Goal: Obtain resource: Download file/media

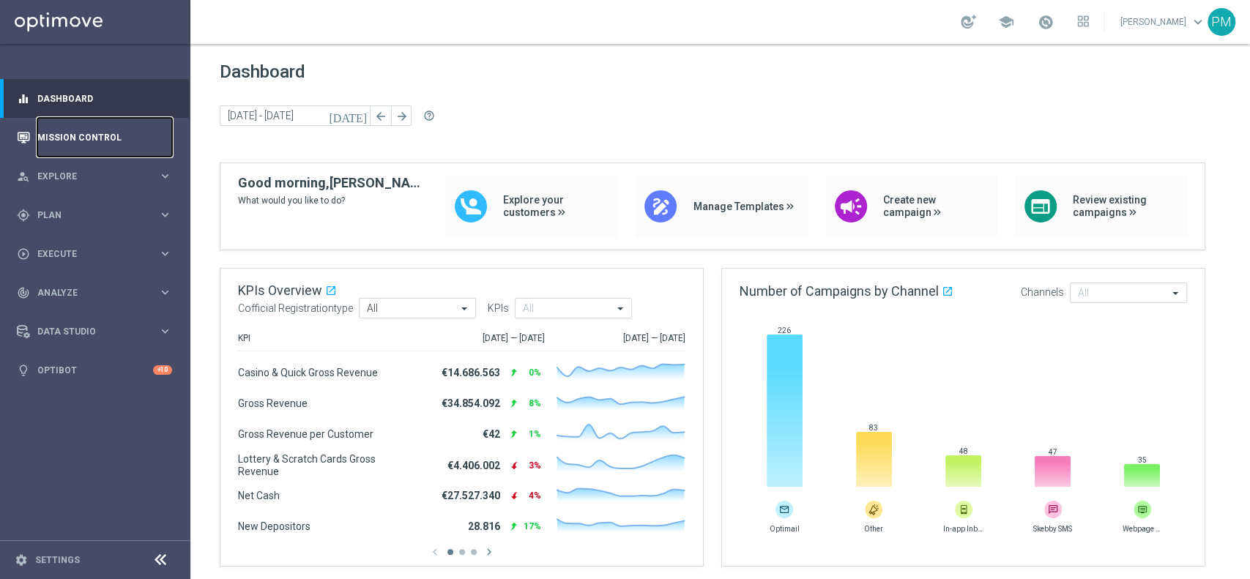
click at [97, 141] on link "Mission Control" at bounding box center [104, 137] width 135 height 39
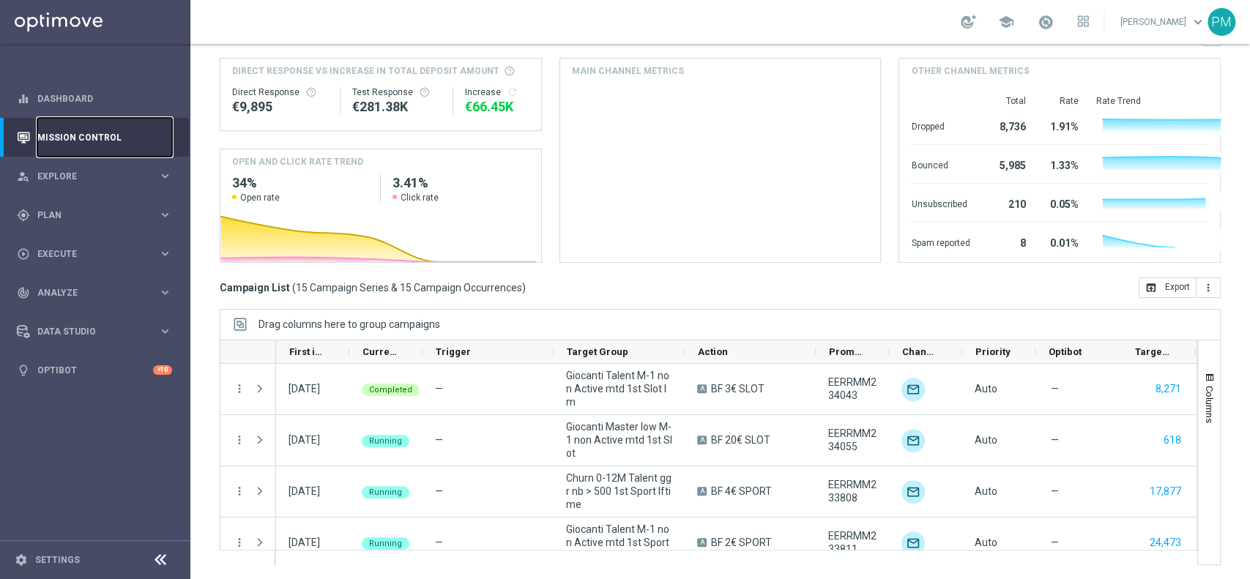
scroll to position [156, 0]
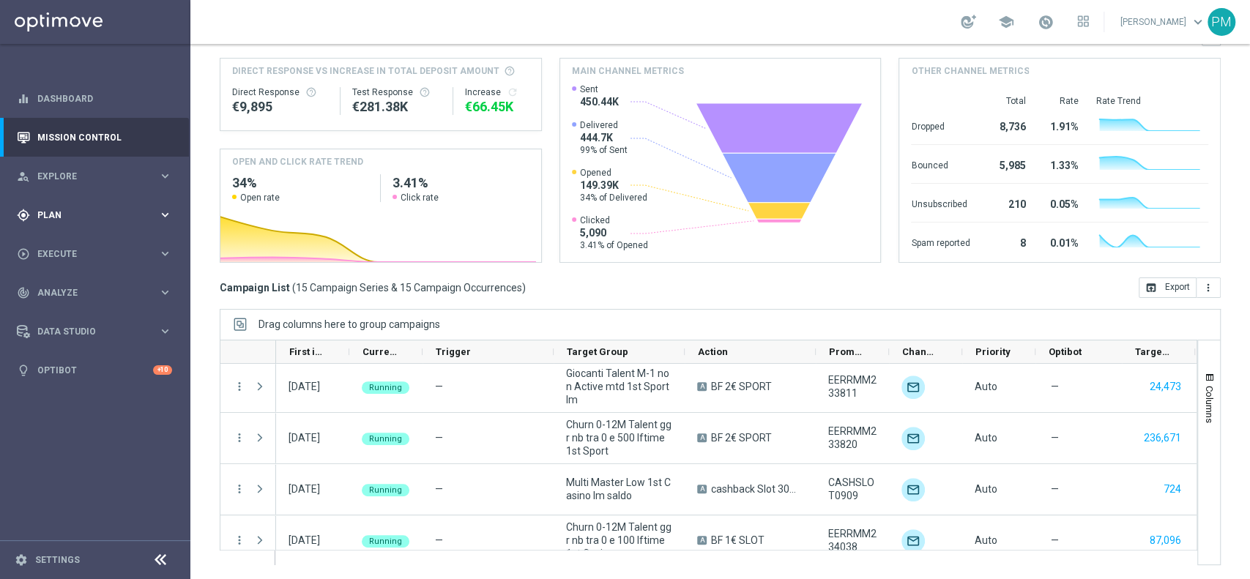
click at [70, 211] on span "Plan" at bounding box center [97, 215] width 121 height 9
click at [75, 248] on link "Target Groups" at bounding box center [95, 246] width 114 height 12
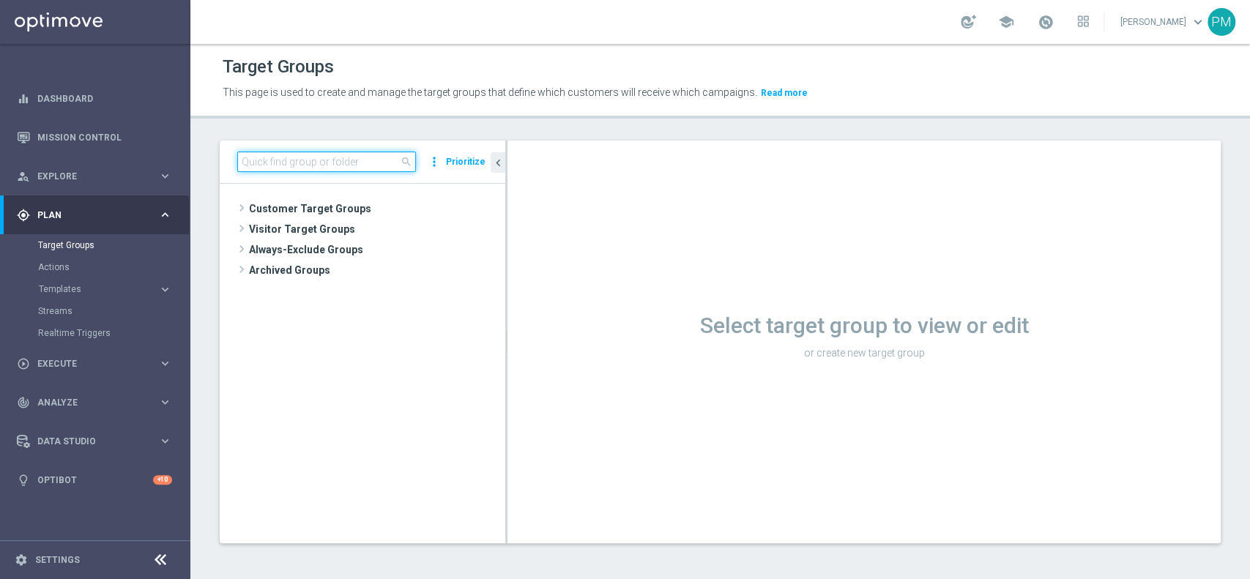
click at [365, 160] on input at bounding box center [326, 162] width 179 height 21
paste input "Multi Talent + Master Low 1st Sport lm < 0"
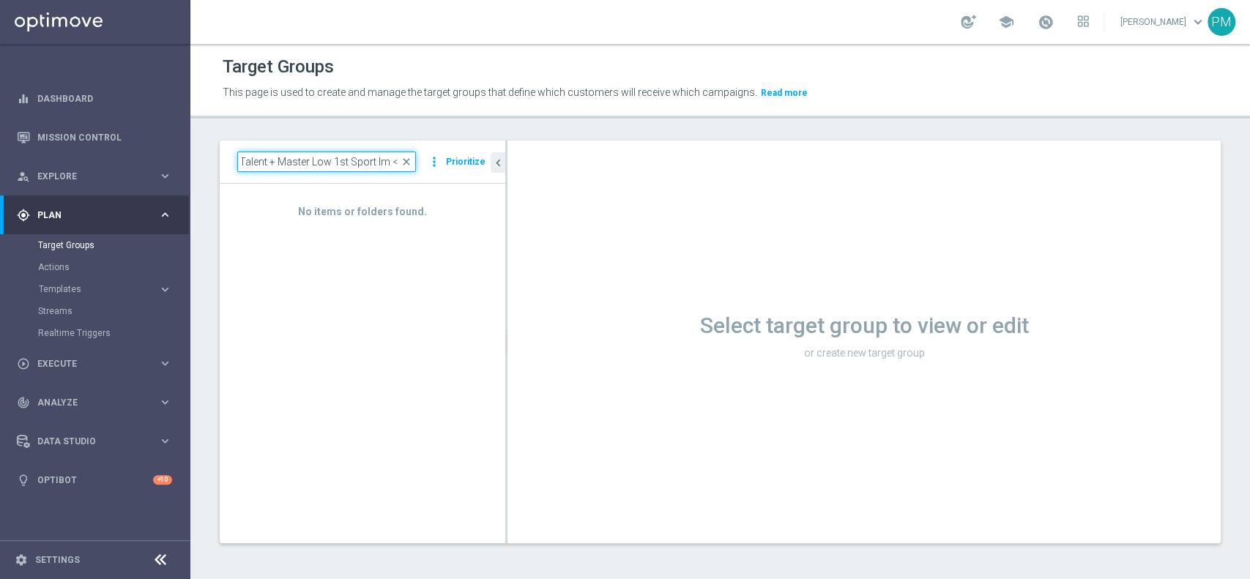
type input "Multi Talent + Master Low 1st Sport lm < 0"
click at [89, 140] on link "Mission Control" at bounding box center [104, 137] width 135 height 39
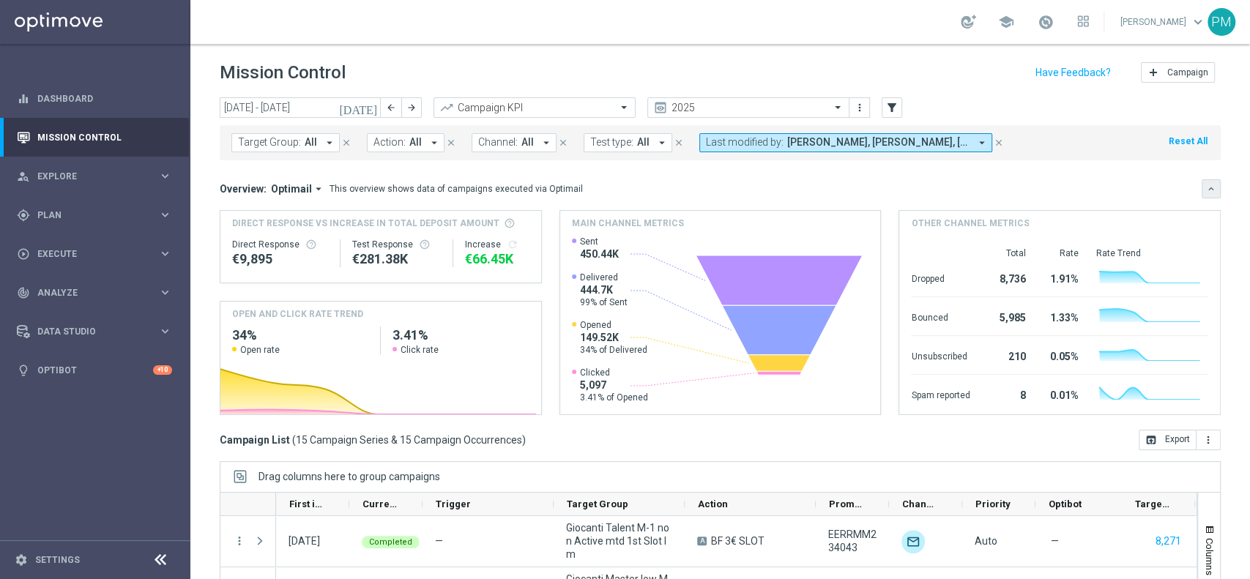
click at [1206, 190] on icon "keyboard_arrow_down" at bounding box center [1211, 189] width 10 height 10
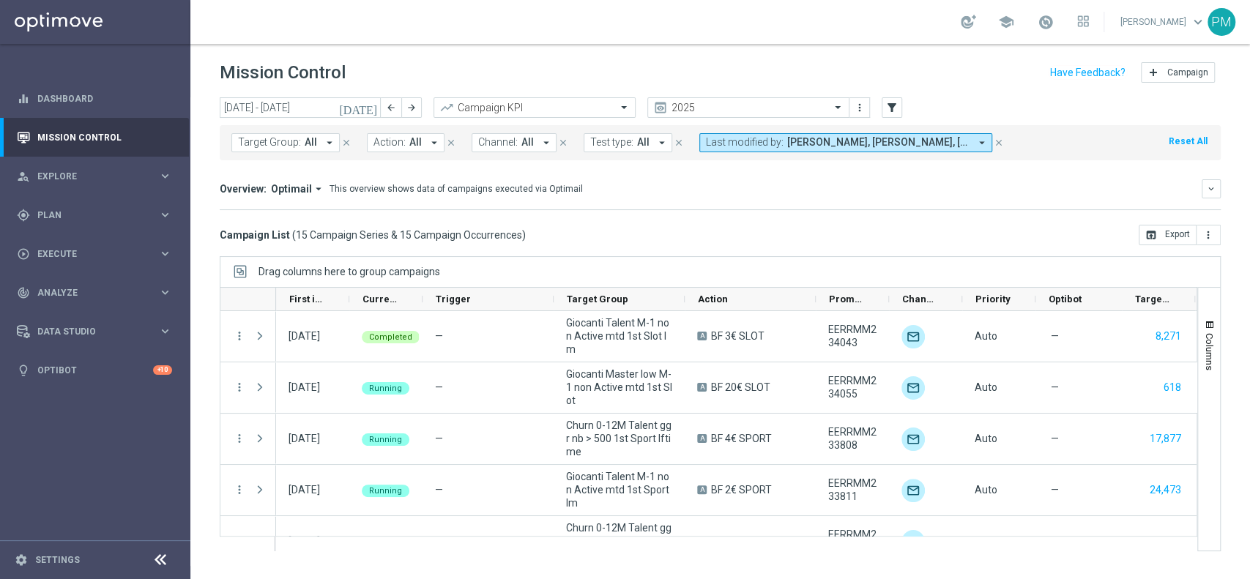
click at [372, 105] on icon "today" at bounding box center [359, 107] width 40 height 13
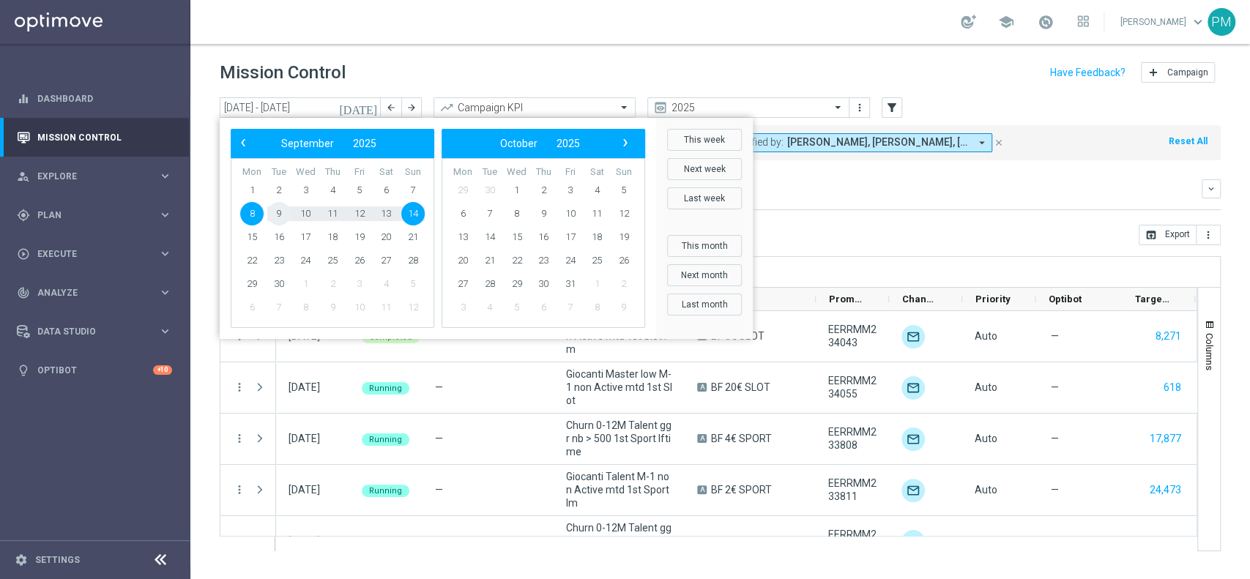
click at [277, 216] on span "9" at bounding box center [278, 213] width 23 height 23
type input "09 Sep 2025 - 09 Sep 2025"
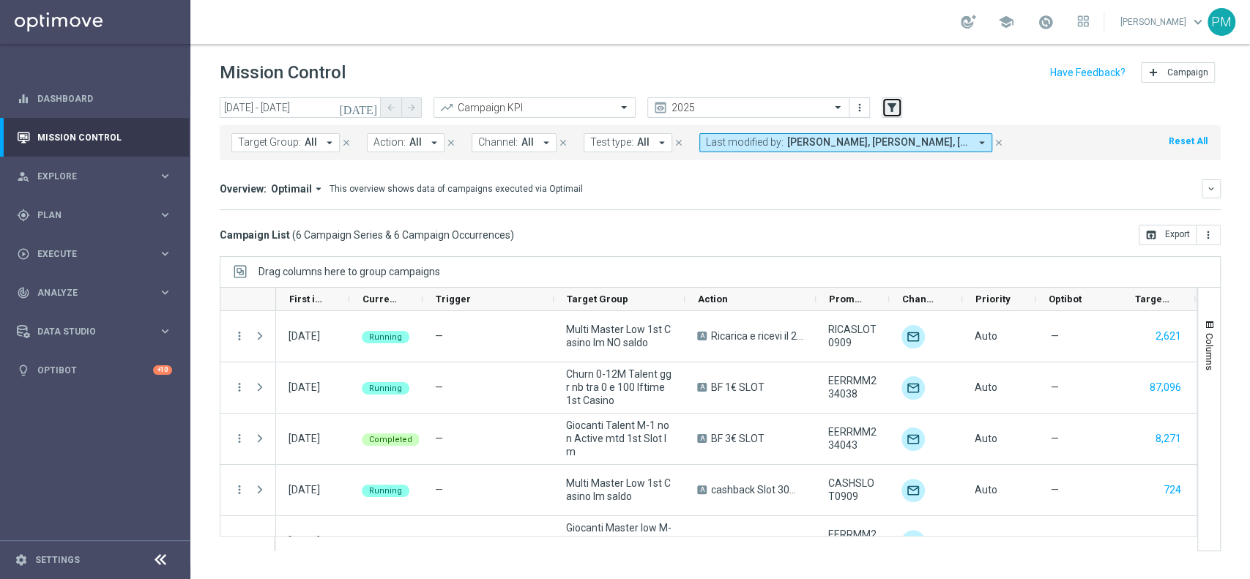
click at [891, 108] on icon "filter_alt" at bounding box center [891, 107] width 13 height 13
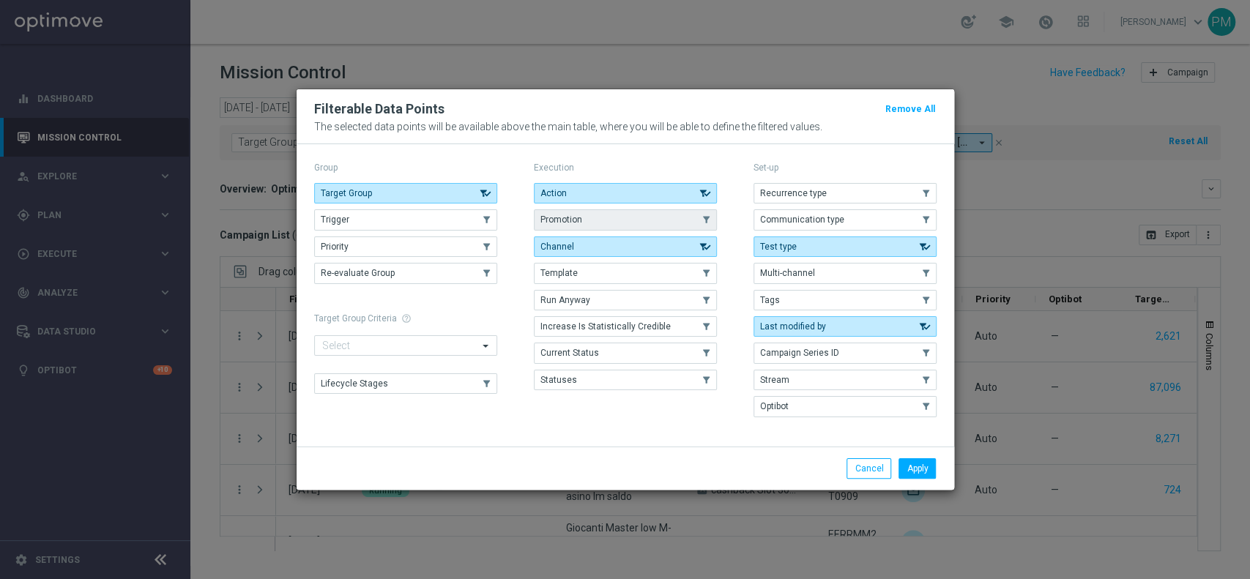
click at [637, 218] on button "Promotion" at bounding box center [625, 219] width 183 height 21
click at [916, 464] on button "Apply" at bounding box center [917, 468] width 37 height 21
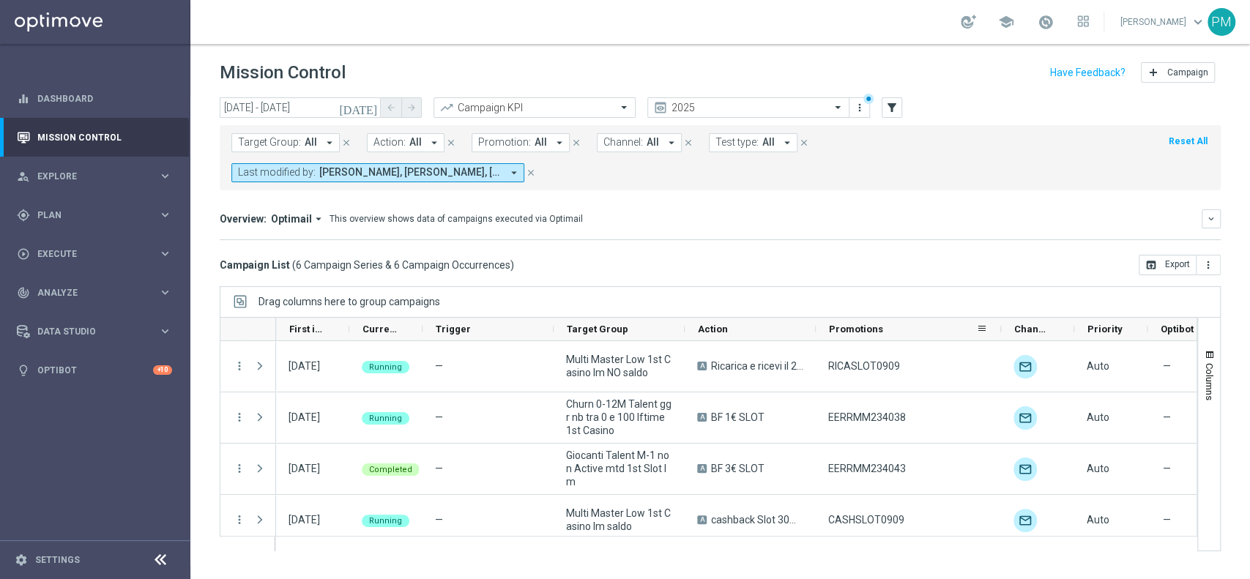
drag, startPoint x: 888, startPoint y: 298, endPoint x: 1000, endPoint y: 298, distance: 112.1
click at [1000, 318] on div at bounding box center [1001, 329] width 6 height 23
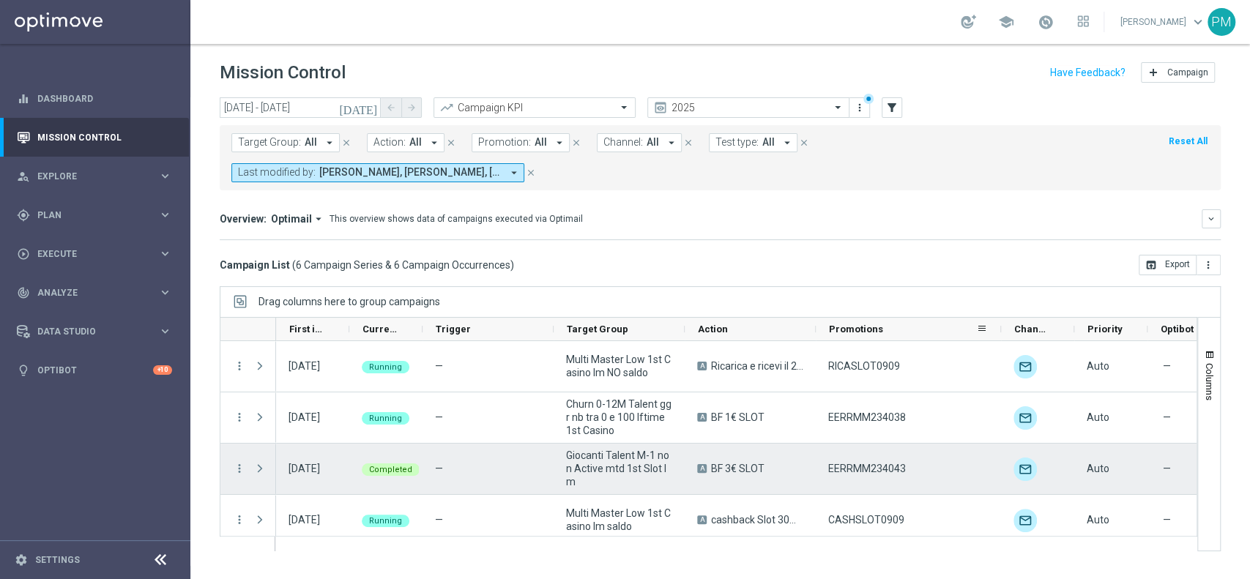
scroll to position [82, 0]
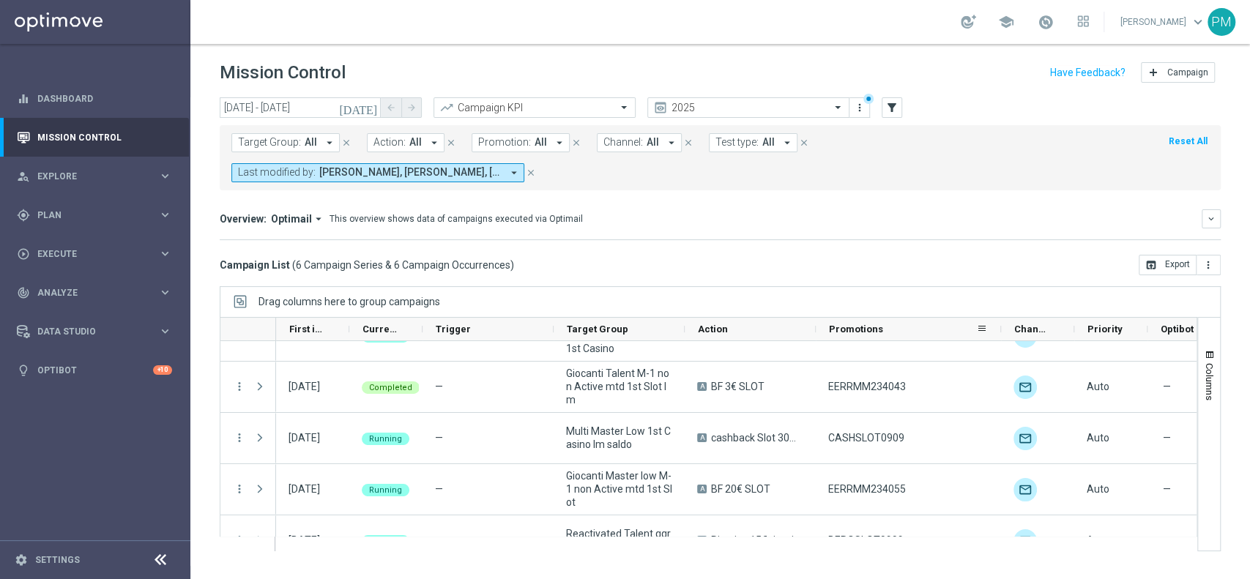
click at [371, 113] on icon "today" at bounding box center [359, 107] width 40 height 13
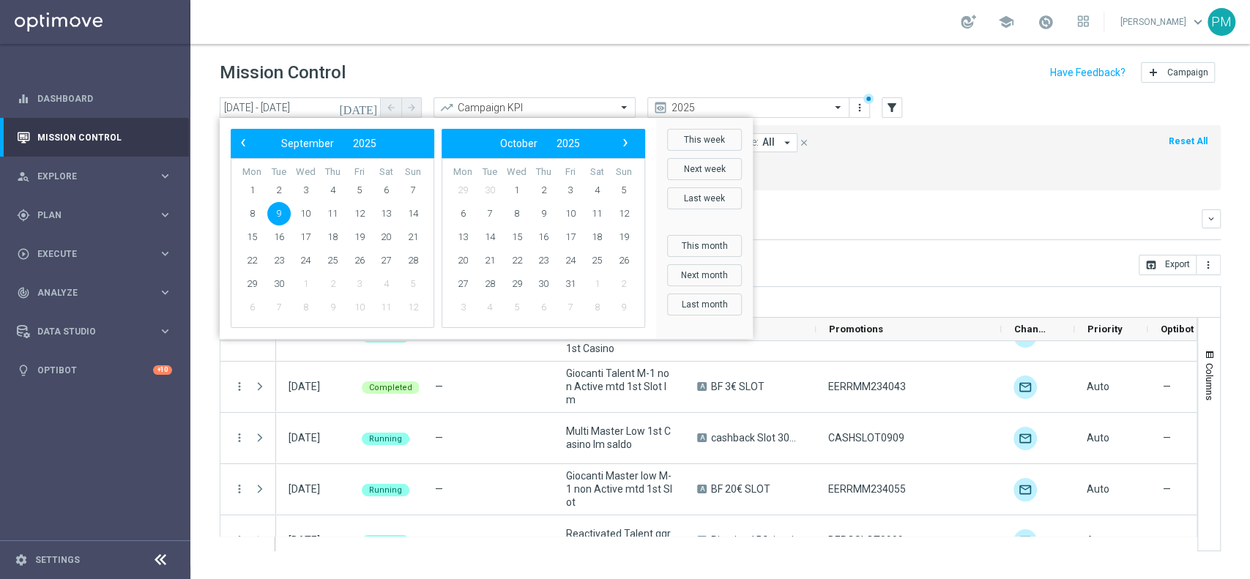
click at [521, 166] on icon "arrow_drop_down" at bounding box center [514, 172] width 13 height 13
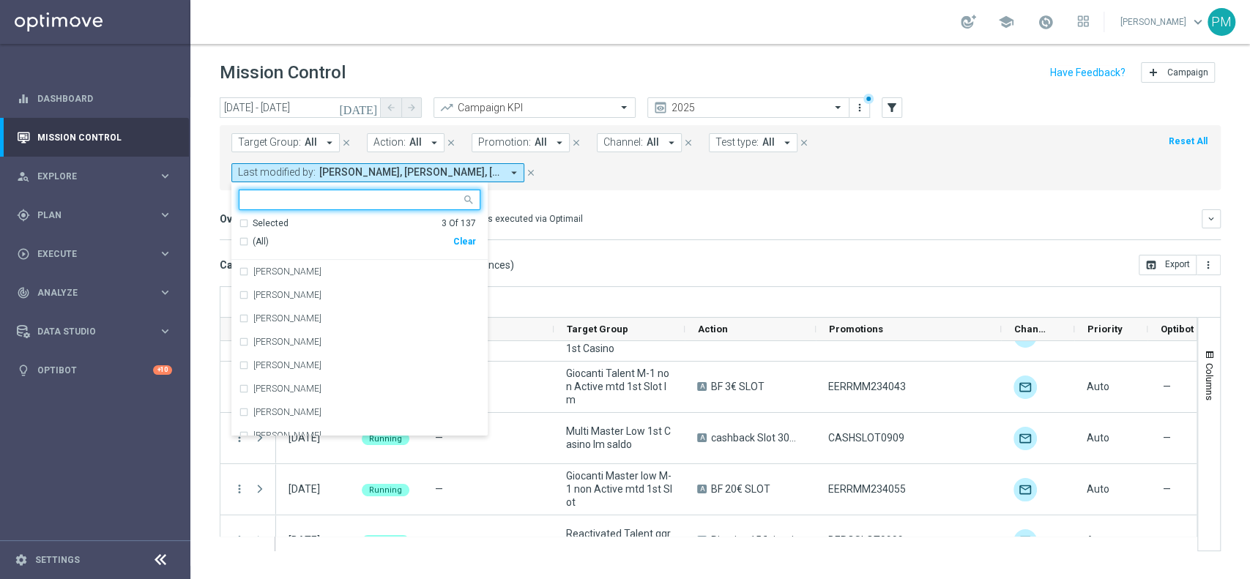
click at [461, 194] on input "text" at bounding box center [354, 200] width 215 height 12
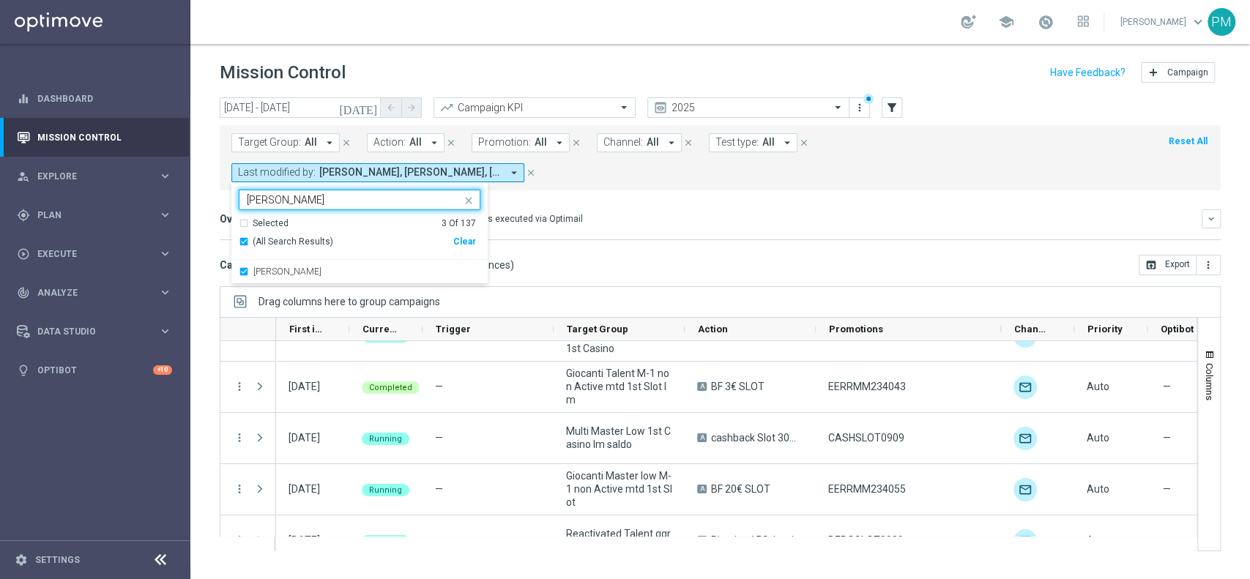
click at [461, 194] on input "paolo" at bounding box center [354, 200] width 215 height 12
click at [322, 267] on label "Carlos Eduardo Raffosalazar" at bounding box center [287, 271] width 68 height 9
type input "carl"
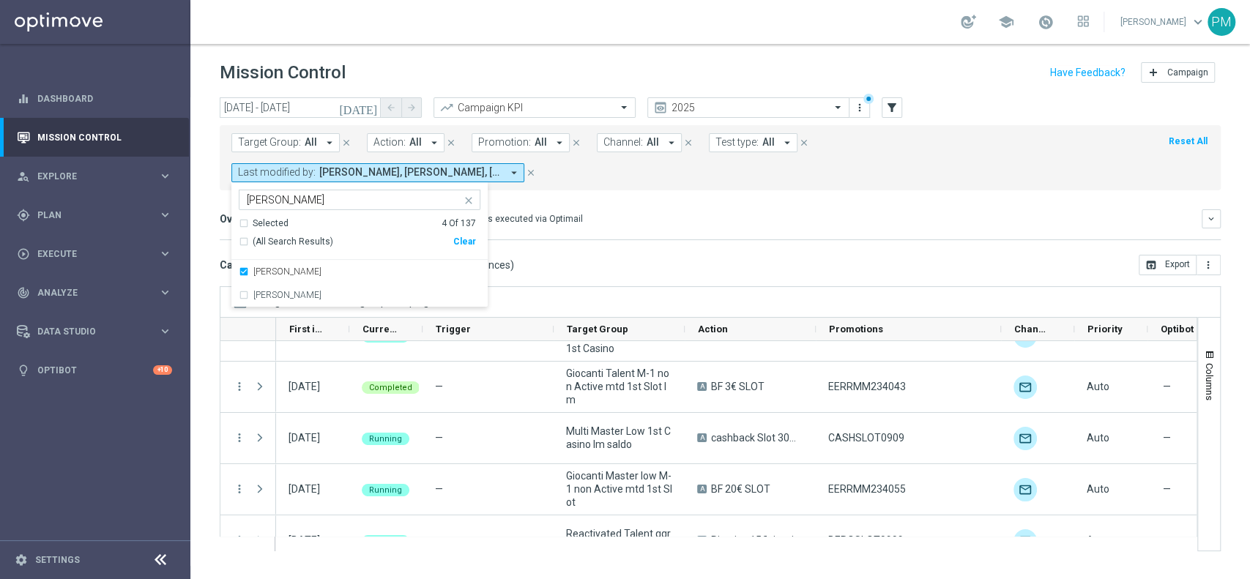
click at [951, 87] on header "Mission Control add Campaign" at bounding box center [720, 70] width 1060 height 53
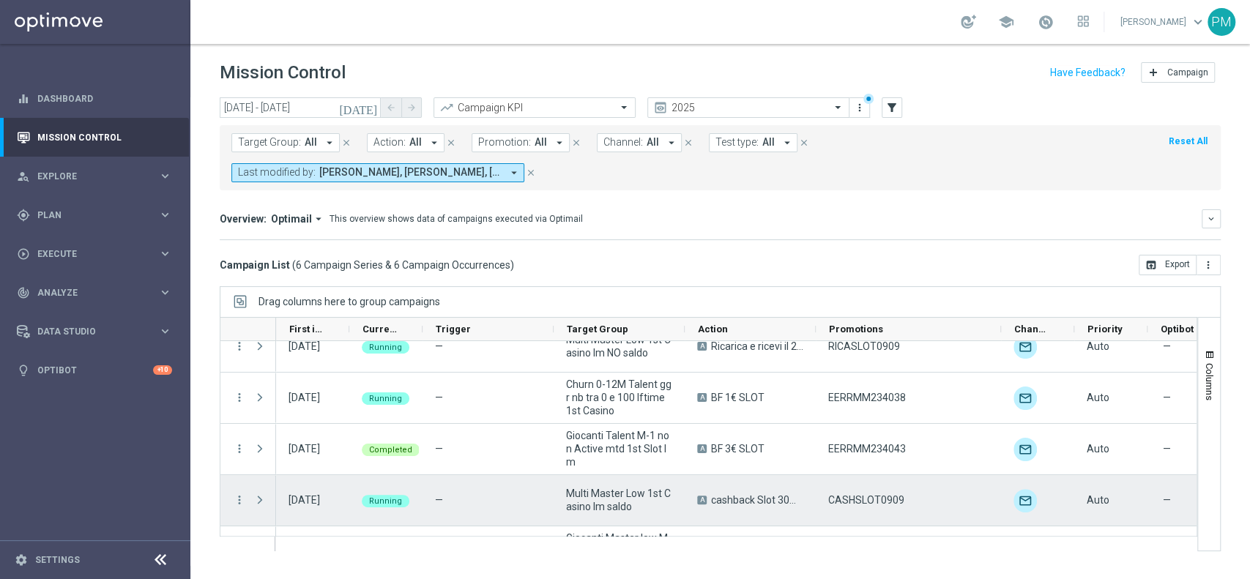
scroll to position [0, 0]
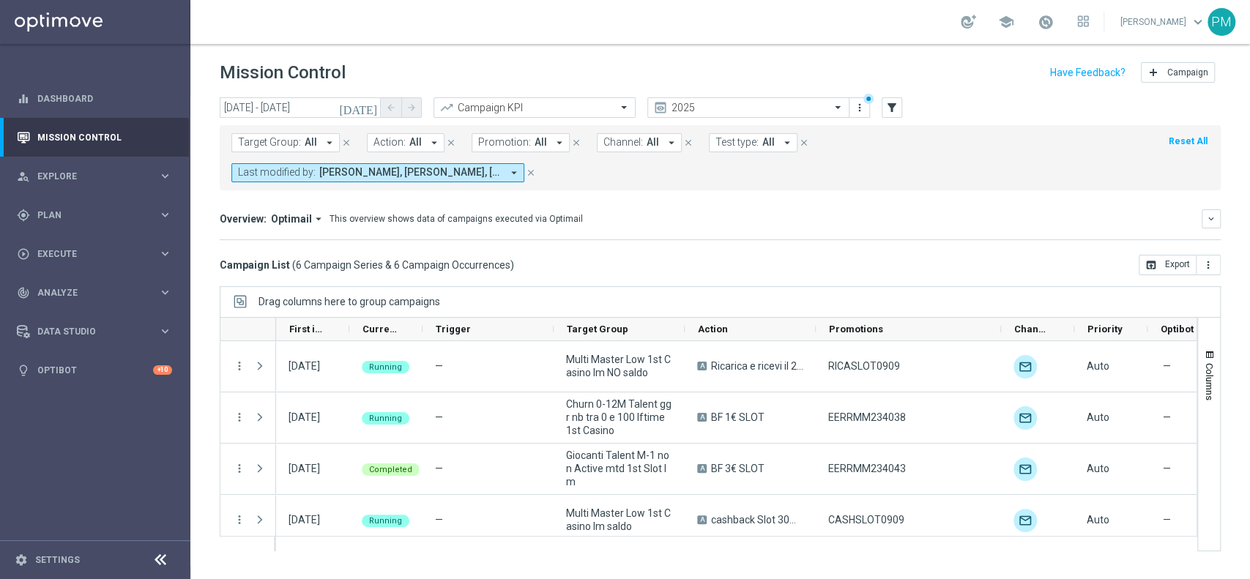
click at [536, 168] on icon "close" at bounding box center [531, 173] width 10 height 10
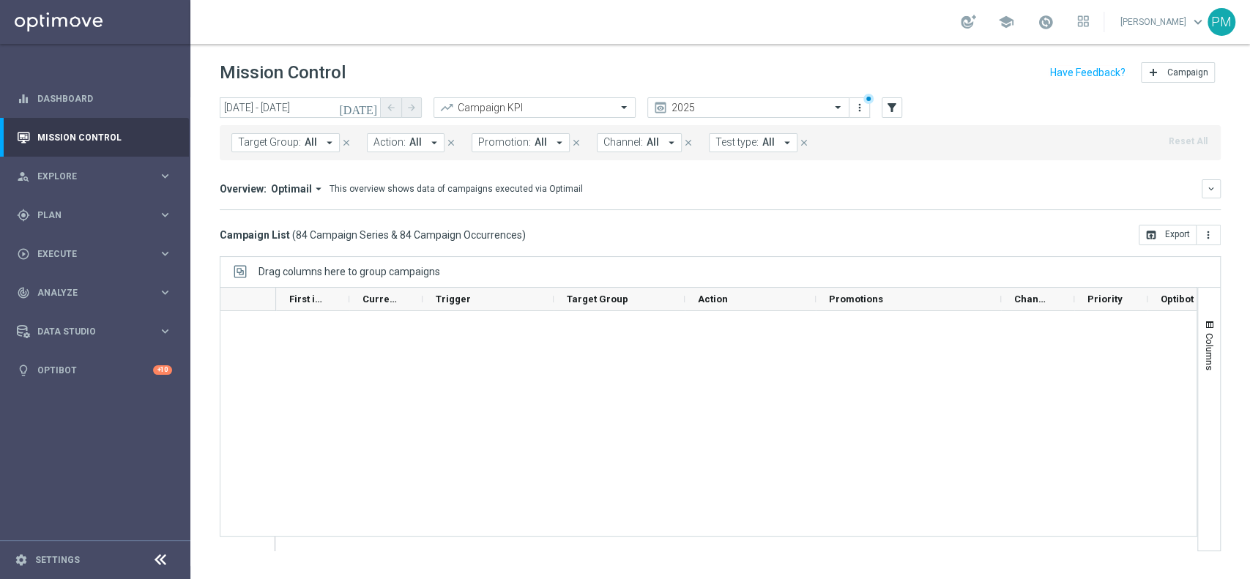
scroll to position [4081, 0]
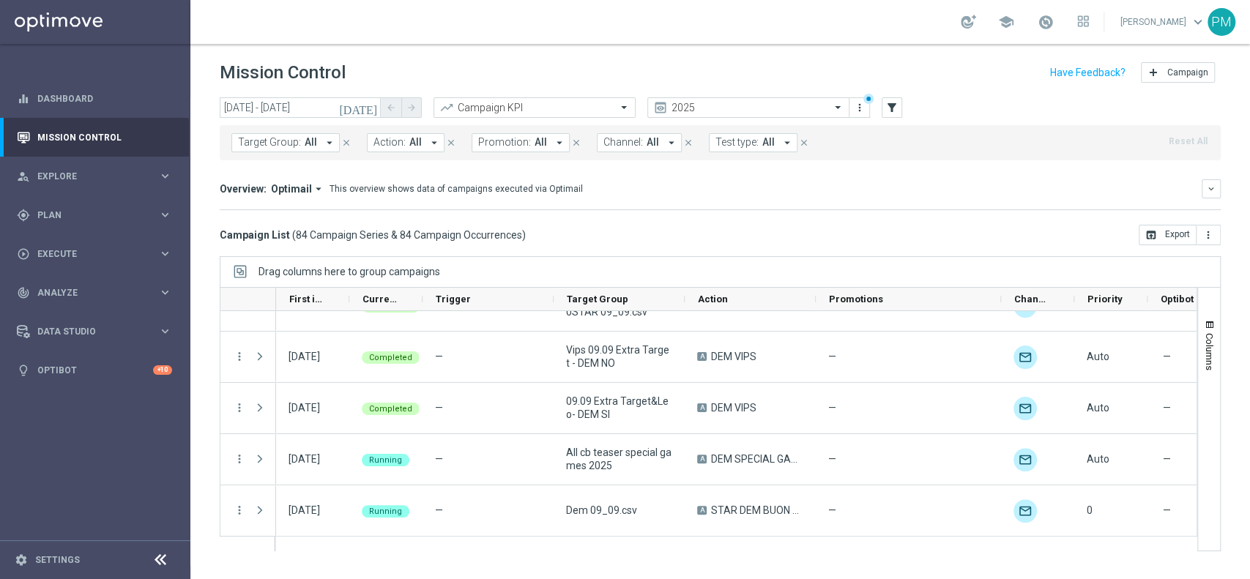
click at [374, 106] on icon "today" at bounding box center [359, 107] width 40 height 13
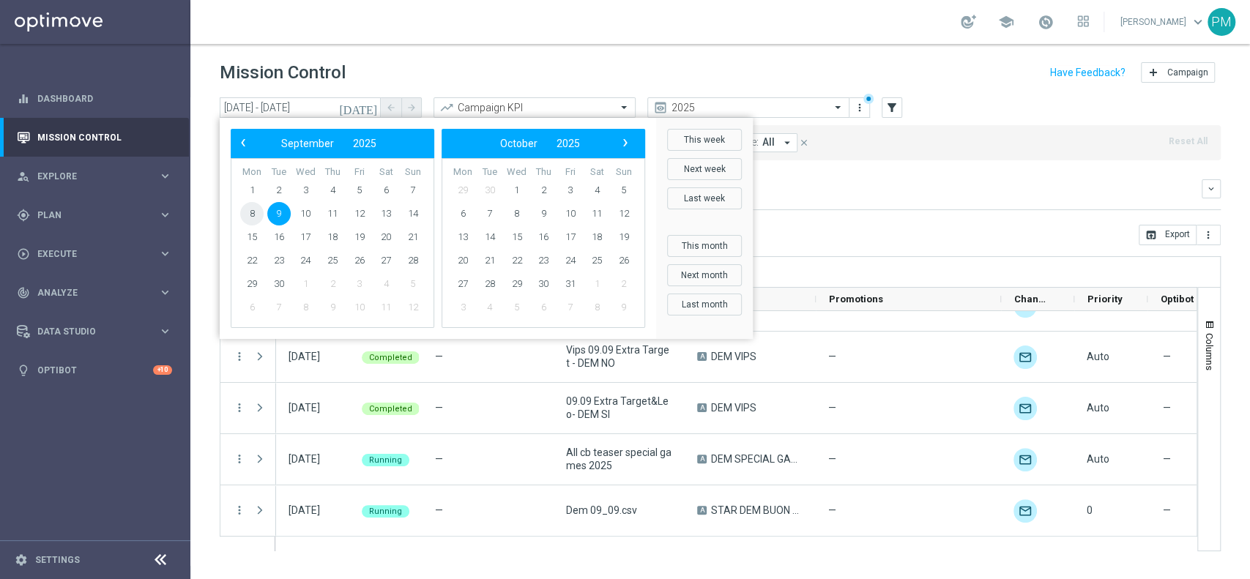
click at [258, 212] on span "8" at bounding box center [251, 213] width 23 height 23
type input "08 Sep 2025 - 08 Sep 2025"
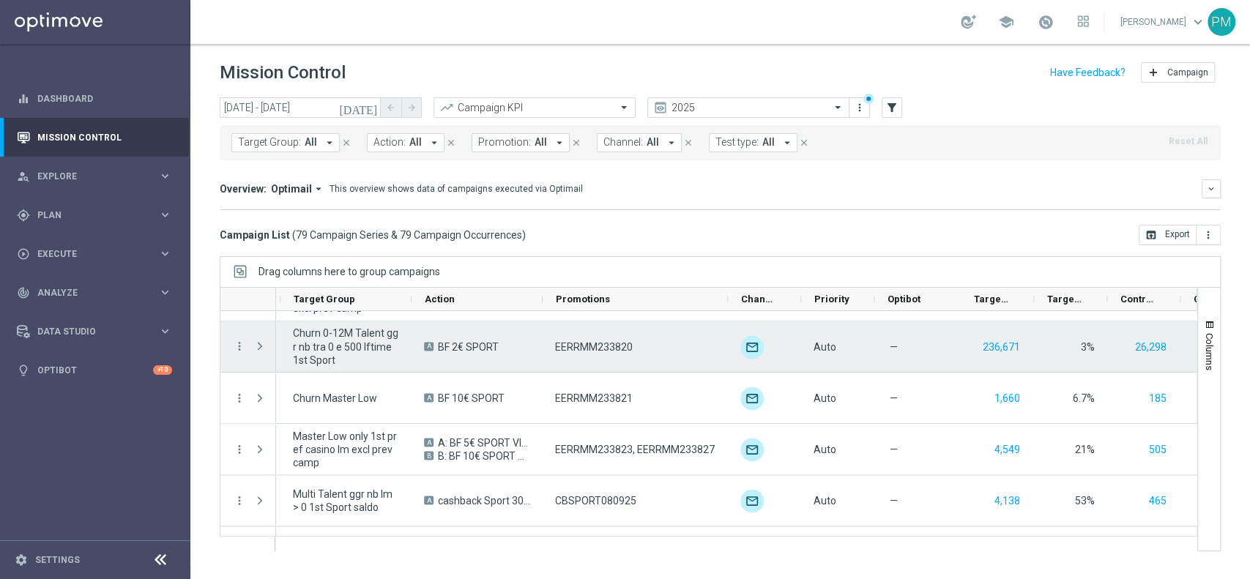
scroll to position [0, 273]
click at [1003, 347] on button "236,671" at bounding box center [1001, 347] width 40 height 18
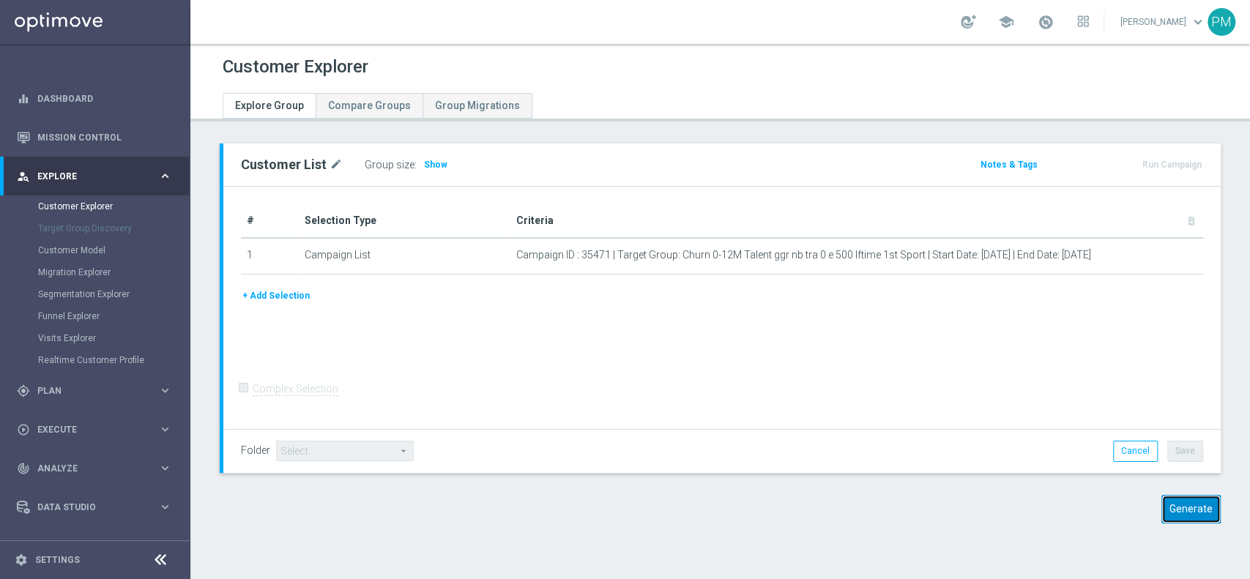
click at [1162, 507] on button "Generate" at bounding box center [1191, 509] width 59 height 29
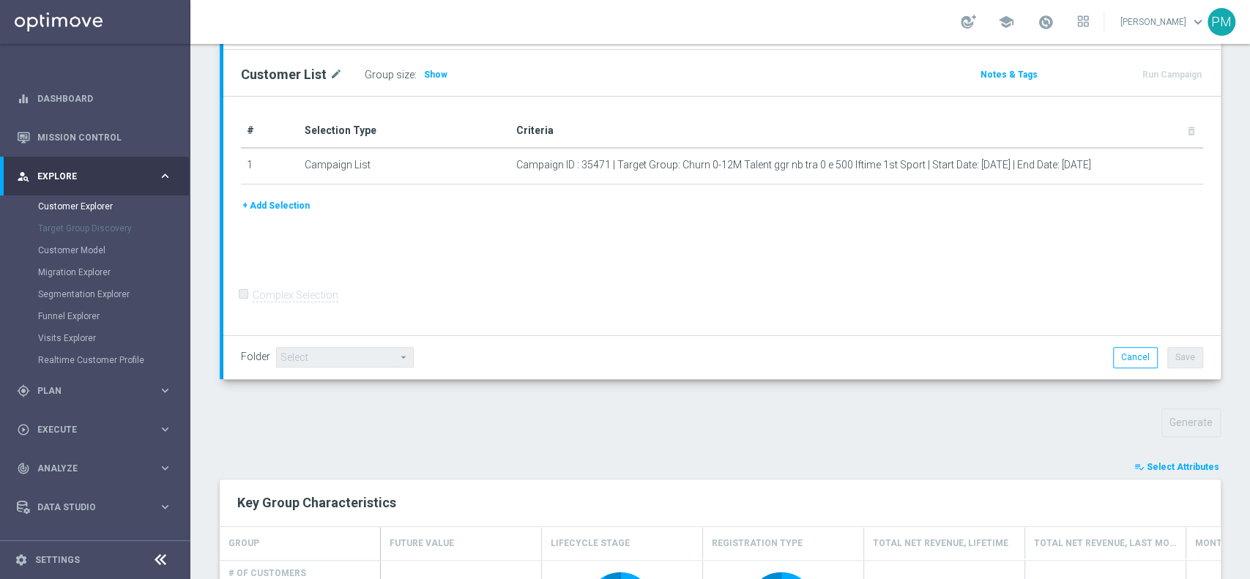
scroll to position [460, 0]
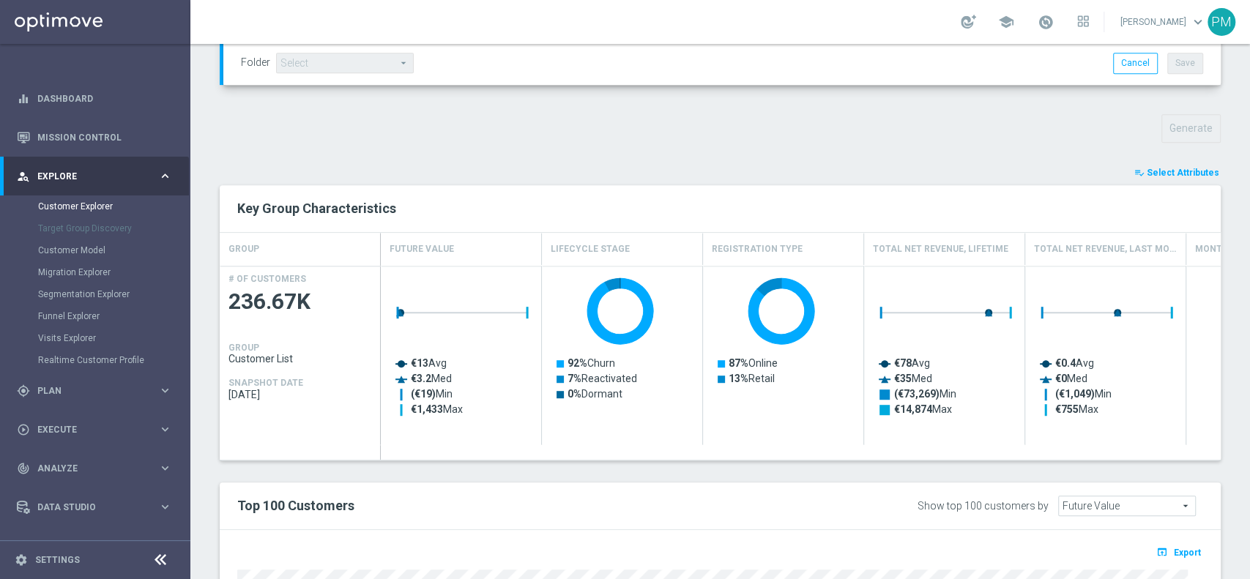
click at [1180, 174] on span "Select Attributes" at bounding box center [1183, 173] width 73 height 10
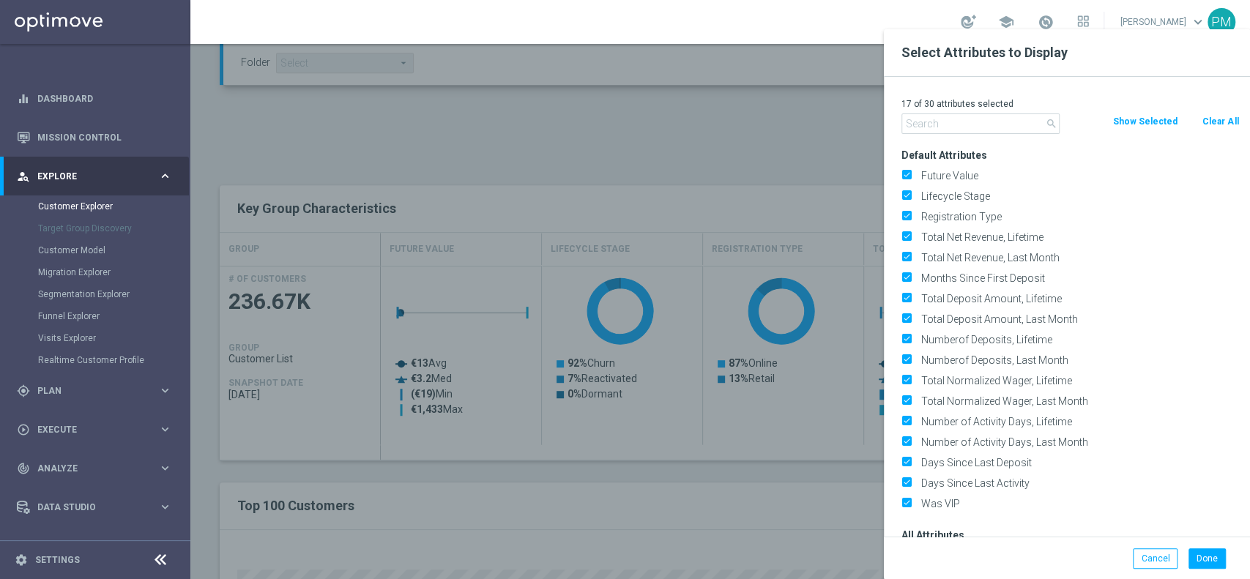
click at [1217, 127] on button "Clear All" at bounding box center [1220, 122] width 39 height 16
checkbox input "false"
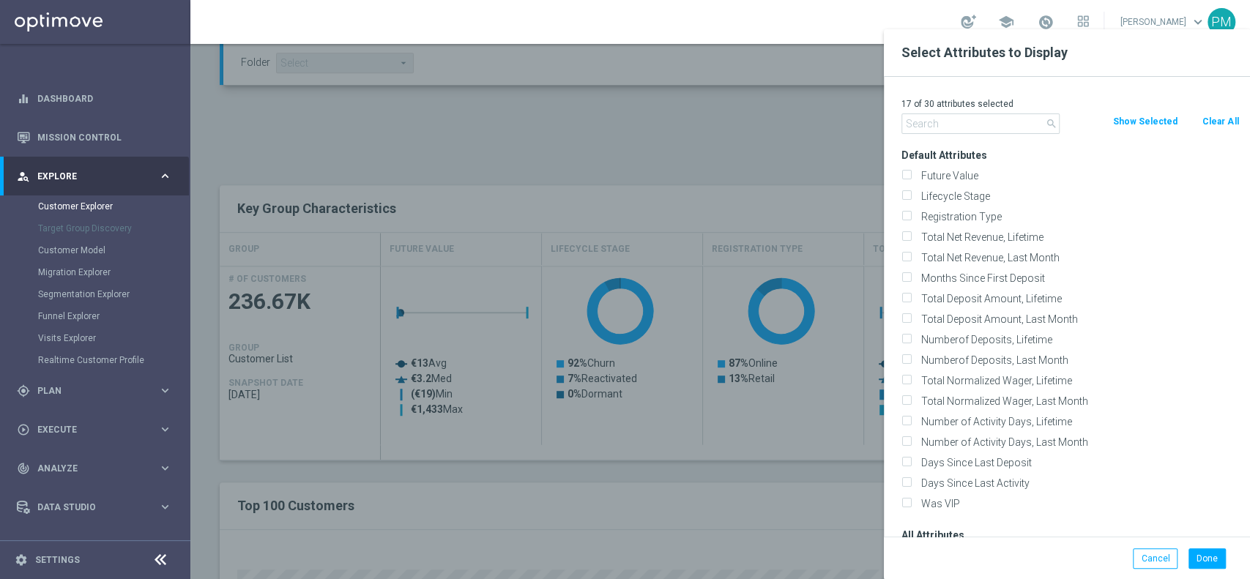
checkbox input "false"
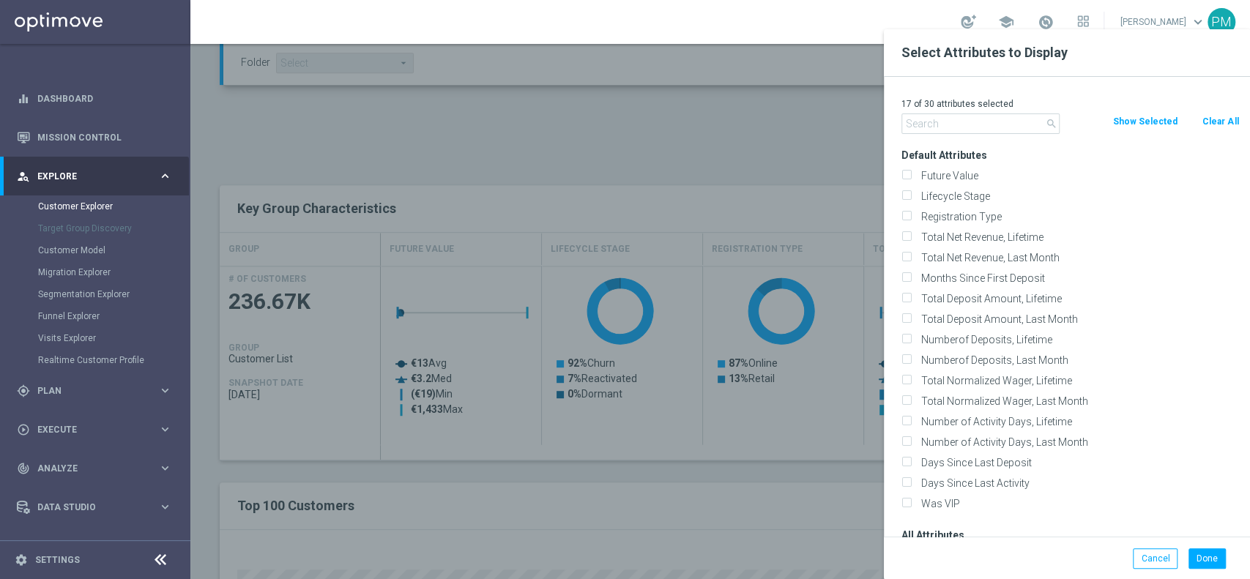
checkbox input "false"
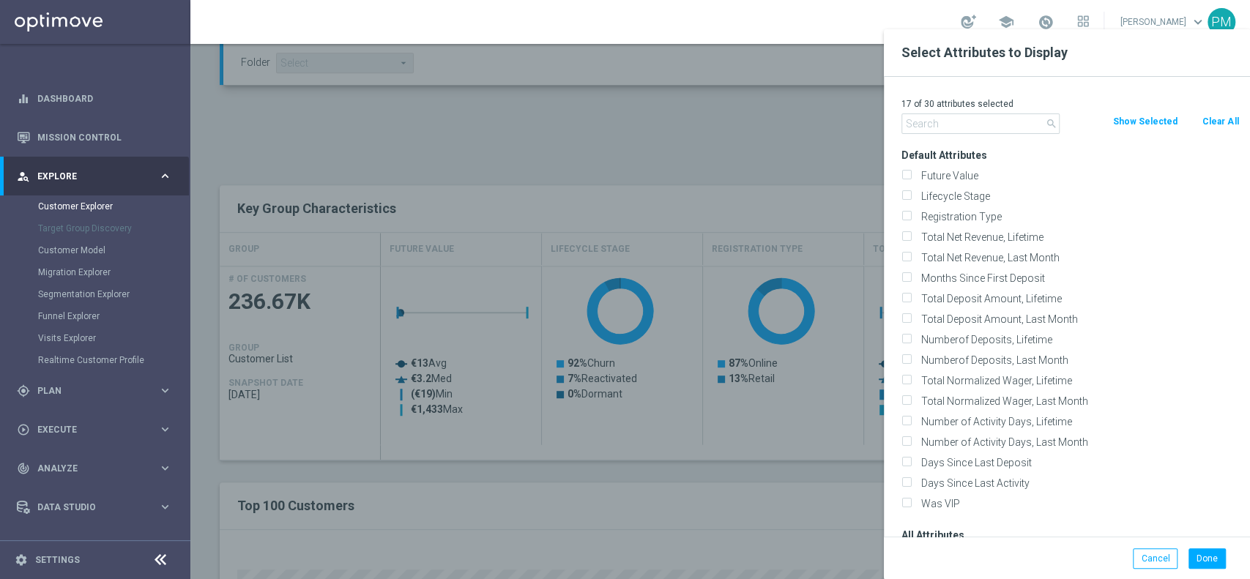
checkbox input "false"
click at [1008, 129] on input "text" at bounding box center [981, 124] width 158 height 21
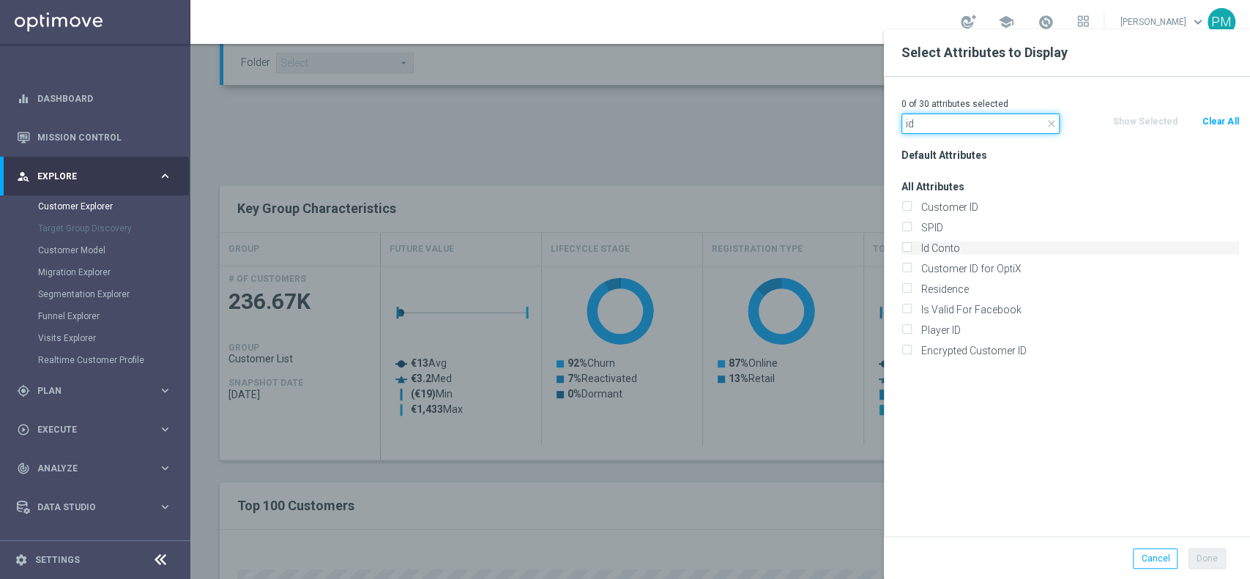
type input "id"
click at [948, 243] on label "Id Conto" at bounding box center [1077, 248] width 323 height 13
click at [911, 245] on input "Id Conto" at bounding box center [907, 250] width 10 height 10
checkbox input "true"
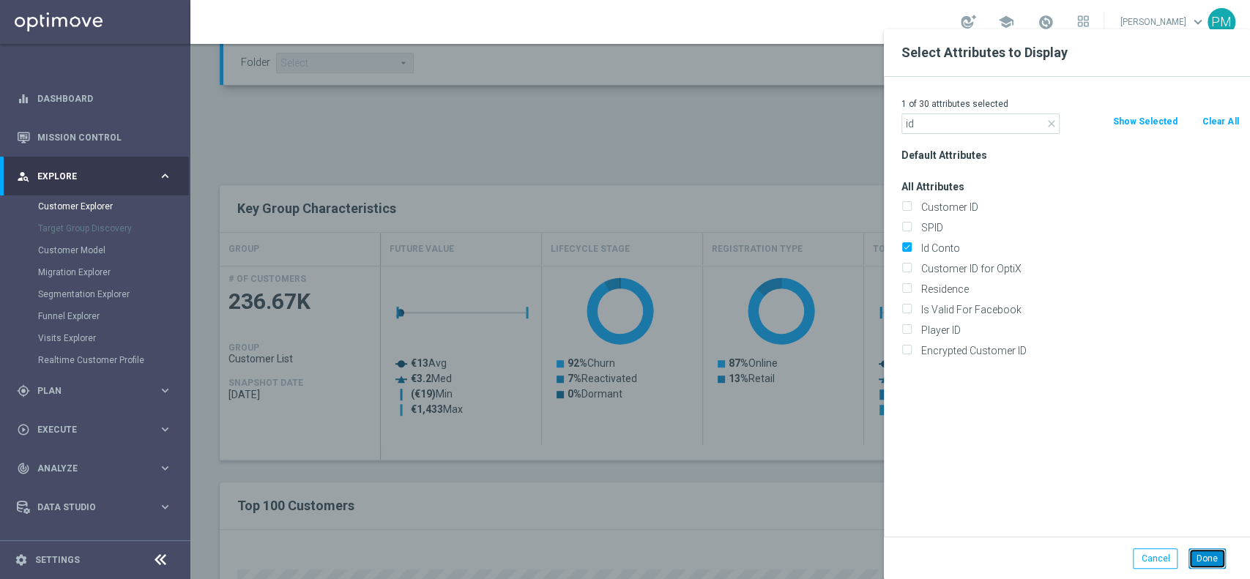
click at [1198, 549] on button "Done" at bounding box center [1207, 559] width 37 height 21
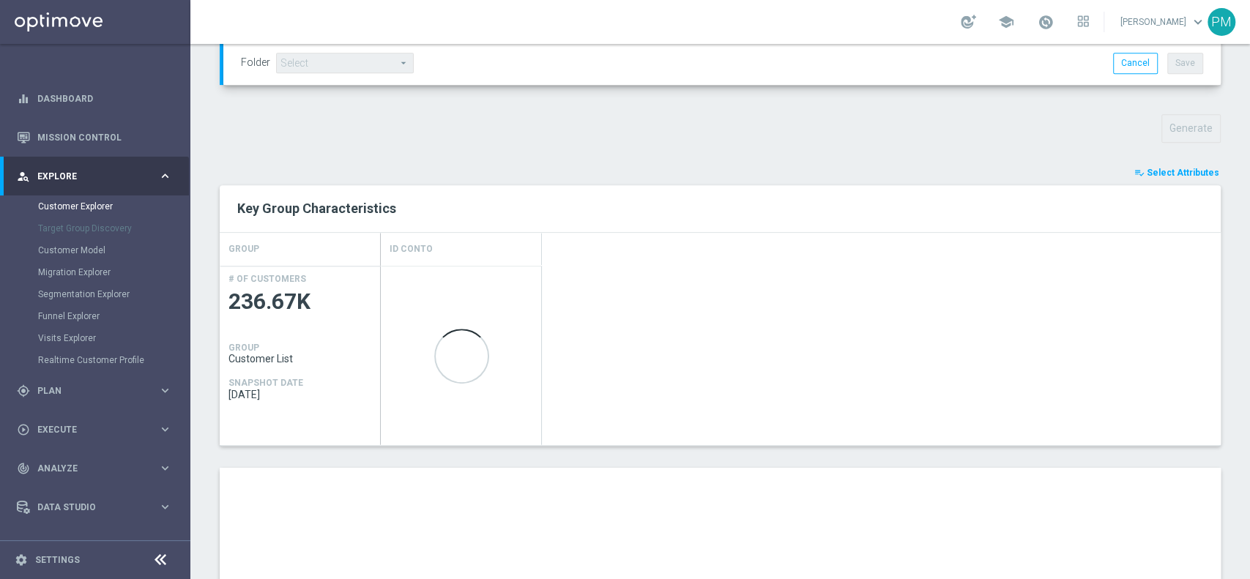
type input "Search"
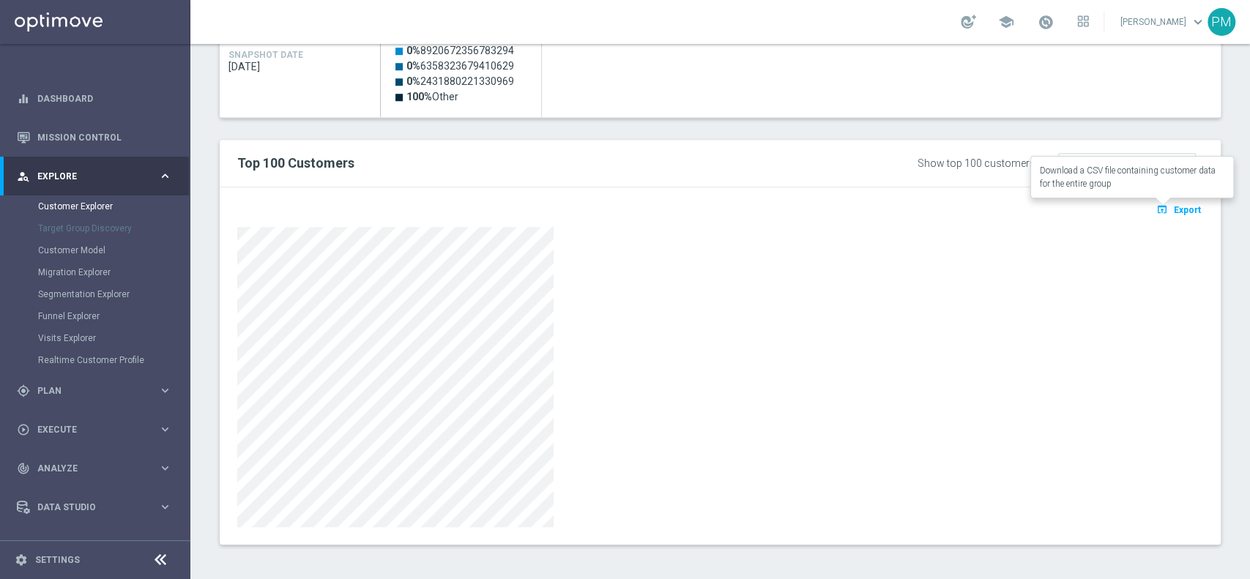
click at [1174, 207] on span "Export" at bounding box center [1187, 210] width 27 height 10
